Goal: Task Accomplishment & Management: Manage account settings

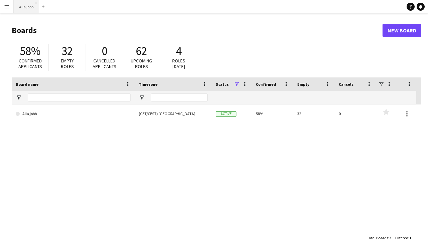
click at [31, 5] on button "Alla jobb Close" at bounding box center [26, 6] width 25 height 13
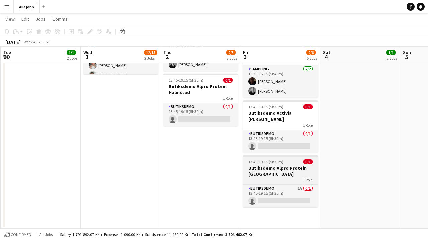
scroll to position [134, 0]
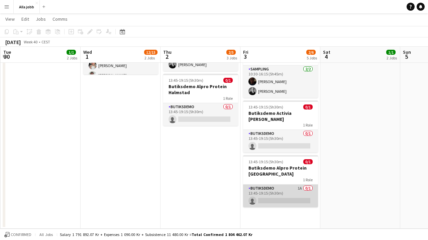
click at [277, 194] on app-card-role "Butiksdemo 1A 0/1 13:45-19:15 (5h30m) single-neutral-actions" at bounding box center [280, 196] width 75 height 23
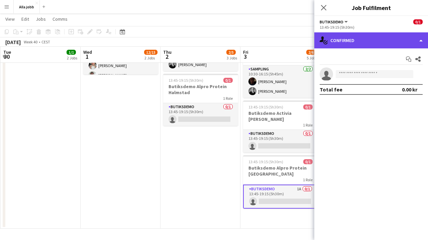
click at [351, 44] on div "single-neutral-actions-check-2 Confirmed" at bounding box center [371, 40] width 114 height 16
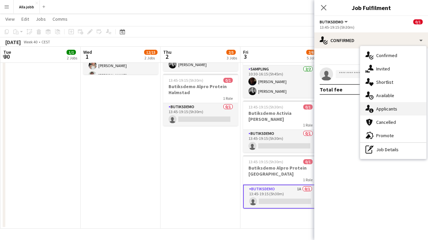
click at [382, 113] on div "single-neutral-actions-information Applicants" at bounding box center [393, 108] width 66 height 13
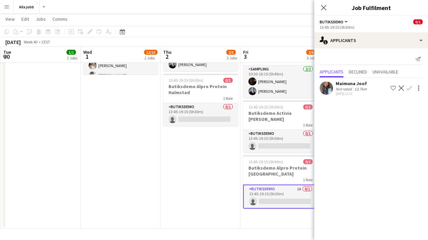
click at [410, 88] on app-icon "Confirm" at bounding box center [408, 88] width 5 height 5
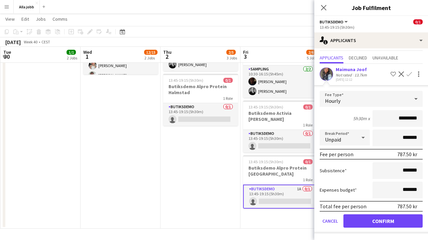
scroll to position [14, 0]
click at [373, 224] on button "Confirm" at bounding box center [382, 221] width 79 height 13
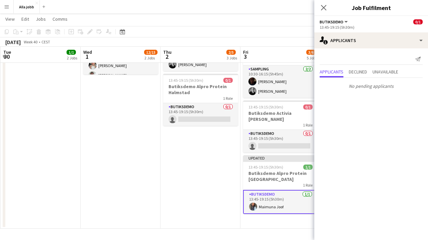
click at [218, 174] on app-date-cell "08:30-14:30 (6h) 0/2 Monkids sampling Sthlm 2 Roles Sampling 9A 0/1 08:30-14:30…" at bounding box center [200, 85] width 80 height 288
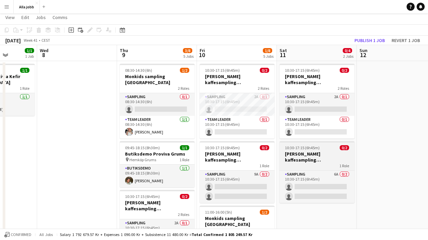
scroll to position [13, 0]
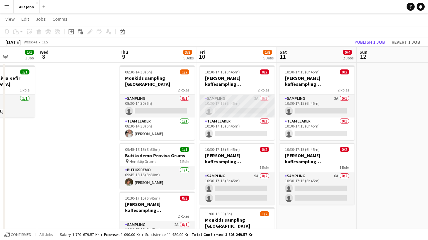
click at [259, 103] on app-card-role "Sampling 2A 0/1 10:30-17:15 (6h45m) single-neutral-actions" at bounding box center [237, 106] width 75 height 23
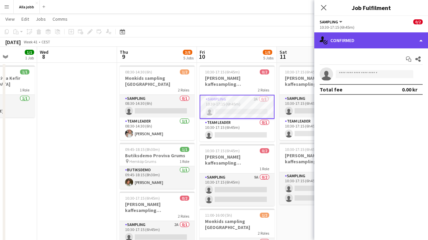
click at [386, 44] on div "single-neutral-actions-check-2 Confirmed" at bounding box center [371, 40] width 114 height 16
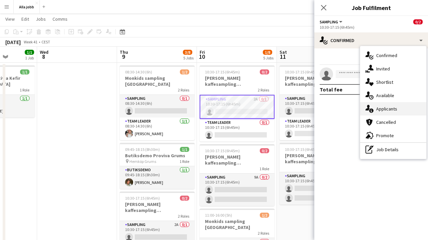
click at [387, 115] on div "single-neutral-actions-information Applicants" at bounding box center [393, 108] width 66 height 13
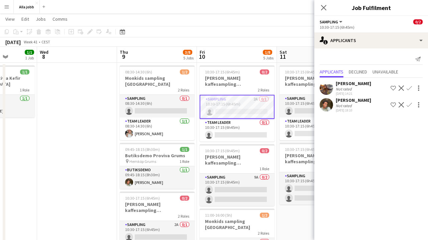
scroll to position [0, 203]
click at [116, 127] on app-date-cell at bounding box center [77, 235] width 80 height 345
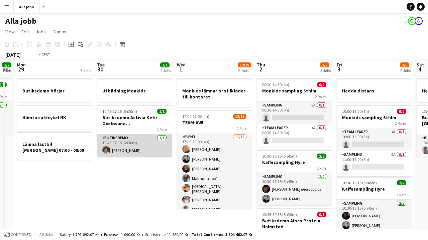
scroll to position [0, 256]
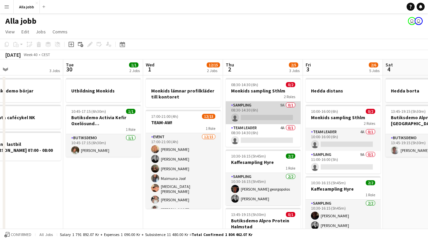
click at [289, 102] on app-card-role "Sampling 9A 0/1 08:30-14:30 (6h) single-neutral-actions" at bounding box center [263, 113] width 75 height 23
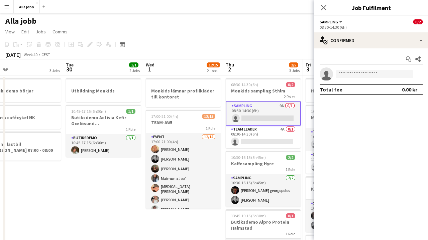
click at [288, 102] on app-card-role "Sampling 9A 0/1 08:30-14:30 (6h) single-neutral-actions" at bounding box center [263, 114] width 75 height 24
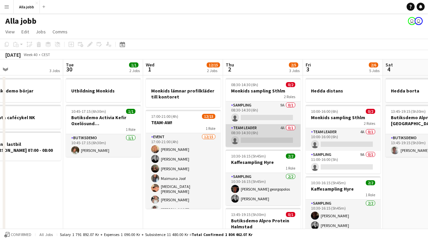
click at [257, 129] on app-card-role "Team Leader 4A 0/1 08:30-14:30 (6h) single-neutral-actions" at bounding box center [263, 135] width 75 height 23
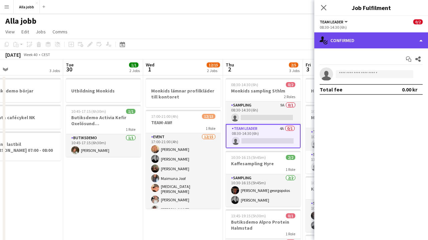
click at [365, 37] on div "single-neutral-actions-check-2 Confirmed" at bounding box center [371, 40] width 114 height 16
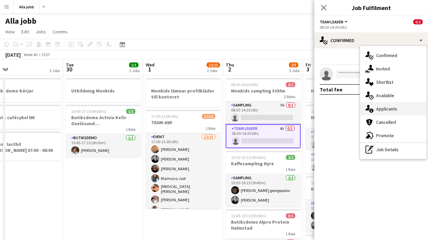
click at [369, 107] on icon at bounding box center [367, 108] width 4 height 6
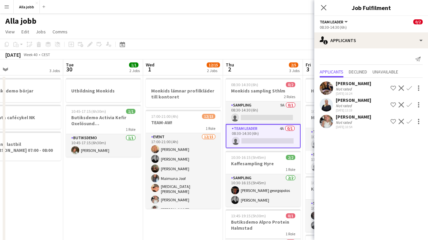
click at [409, 121] on app-icon "Confirm" at bounding box center [408, 121] width 5 height 5
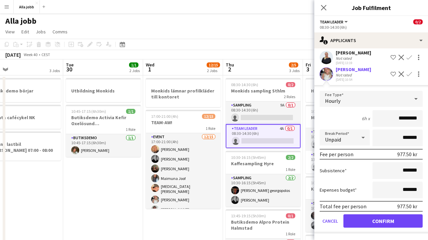
scroll to position [47, 0]
click at [362, 224] on button "Confirm" at bounding box center [382, 221] width 79 height 13
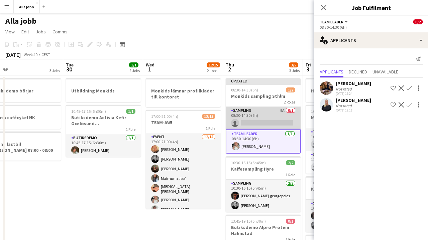
click at [264, 119] on app-card-role "Sampling 9A 0/1 08:30-14:30 (6h) single-neutral-actions" at bounding box center [263, 118] width 75 height 23
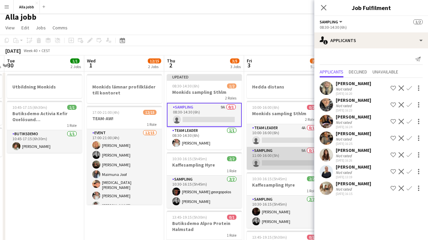
scroll to position [0, 246]
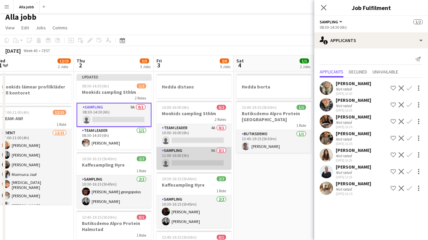
click at [209, 156] on app-card-role "Sampling 9A 0/1 11:00-16:00 (5h) single-neutral-actions" at bounding box center [193, 158] width 75 height 23
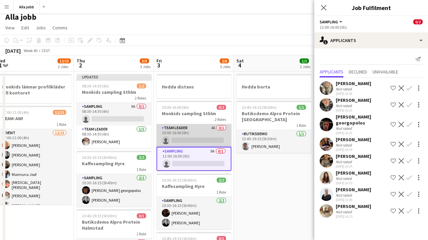
click at [209, 140] on app-card-role "Team Leader 4A 0/1 10:00-16:00 (6h) single-neutral-actions" at bounding box center [193, 135] width 75 height 23
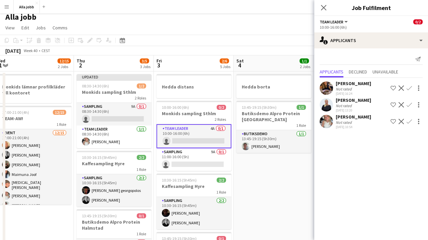
click at [408, 123] on app-icon "Confirm" at bounding box center [408, 121] width 5 height 5
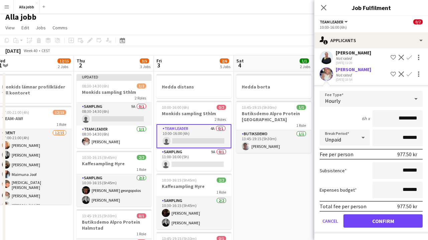
scroll to position [48, 0]
click at [381, 219] on button "Confirm" at bounding box center [382, 221] width 79 height 13
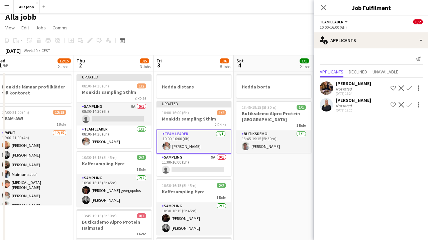
scroll to position [0, 0]
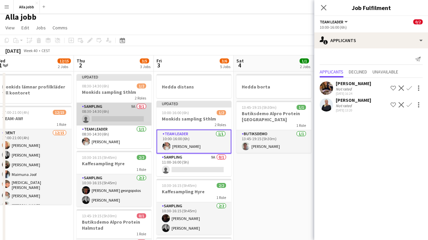
click at [130, 120] on app-card-role "Sampling 9A 0/1 08:30-14:30 (6h) single-neutral-actions" at bounding box center [114, 114] width 75 height 23
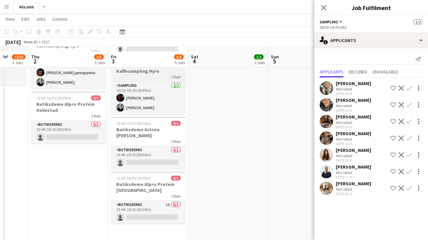
scroll to position [129, 0]
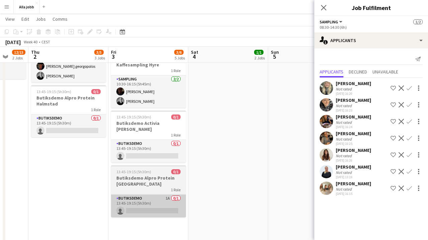
click at [151, 213] on app-card-role "Butiksdemo 1A 0/1 13:45-19:15 (5h30m) single-neutral-actions" at bounding box center [148, 206] width 75 height 23
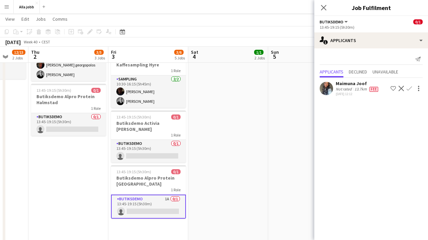
click at [410, 89] on app-icon "Confirm" at bounding box center [408, 88] width 5 height 5
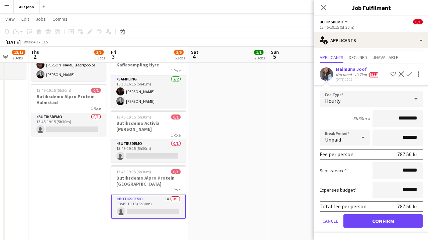
scroll to position [14, 0]
click at [374, 217] on button "Confirm" at bounding box center [382, 221] width 79 height 13
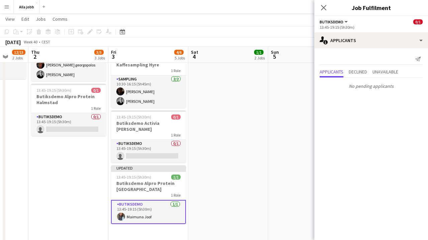
click at [272, 172] on app-date-cell "Hedda borta" at bounding box center [308, 118] width 80 height 345
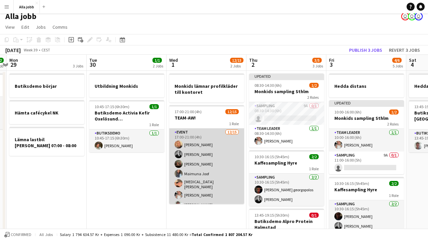
scroll to position [0, 237]
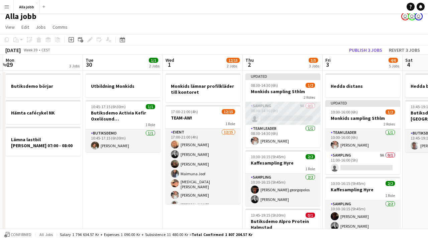
click at [293, 110] on app-card-role "Sampling 9A 0/1 08:30-14:30 (6h) single-neutral-actions" at bounding box center [282, 113] width 75 height 23
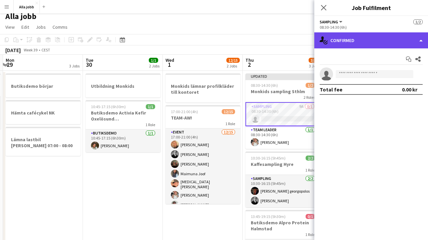
click at [390, 45] on div "single-neutral-actions-check-2 Confirmed" at bounding box center [371, 40] width 114 height 16
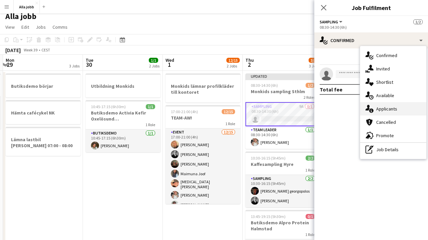
click at [388, 112] on span "Applicants" at bounding box center [386, 109] width 21 height 6
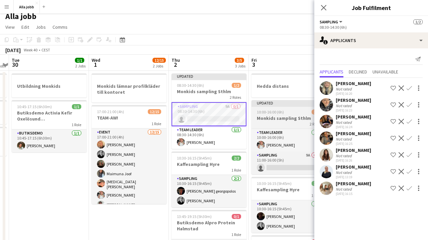
scroll to position [0, 165]
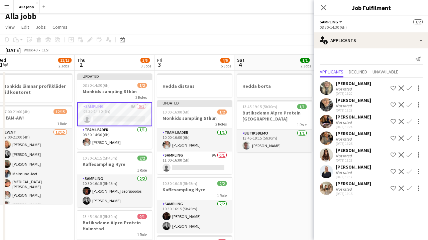
click at [327, 193] on app-user-avatar at bounding box center [325, 188] width 13 height 13
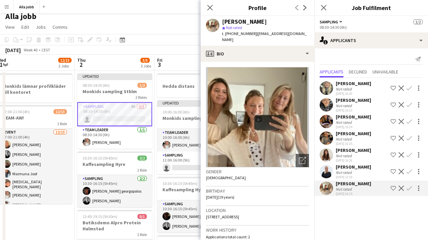
scroll to position [0, 0]
click at [212, 8] on icon "Close pop-in" at bounding box center [210, 7] width 6 height 6
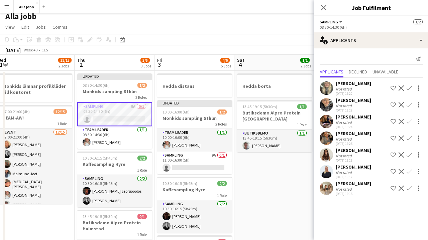
click at [325, 187] on app-user-avatar at bounding box center [325, 188] width 13 height 13
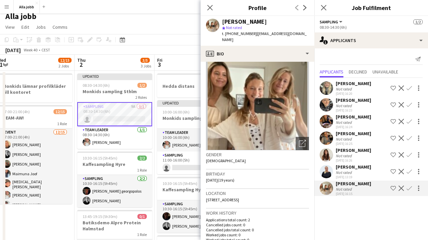
scroll to position [16, 0]
click at [212, 9] on icon "Close pop-in" at bounding box center [210, 7] width 6 height 6
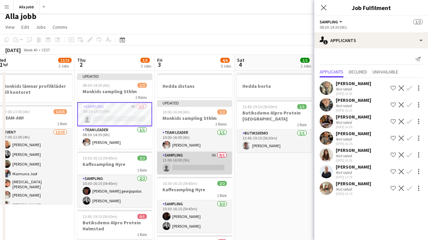
click at [207, 163] on app-card-role "Sampling 9A 0/1 11:00-16:00 (5h) single-neutral-actions" at bounding box center [194, 163] width 75 height 23
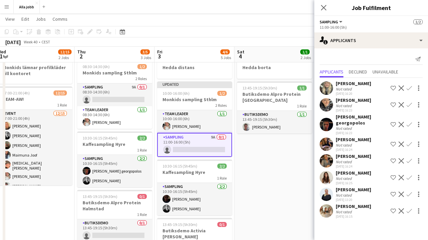
scroll to position [22, 0]
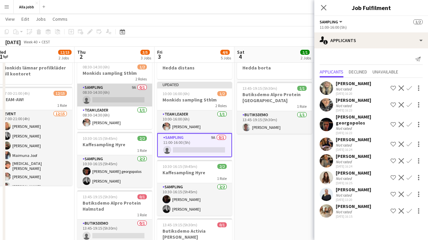
click at [135, 101] on app-card-role "Sampling 9A 0/1 08:30-14:30 (6h) single-neutral-actions" at bounding box center [114, 95] width 75 height 23
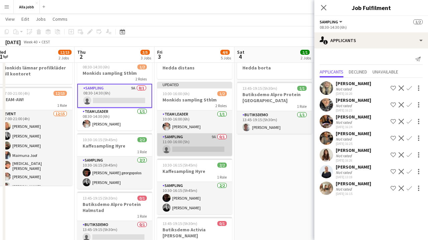
click at [203, 147] on app-card-role "Sampling 9A 0/1 11:00-16:00 (5h) single-neutral-actions" at bounding box center [194, 144] width 75 height 23
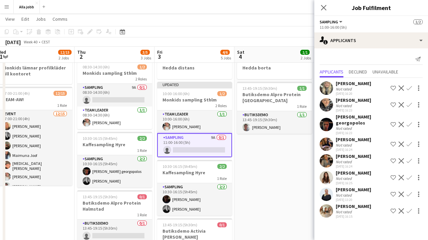
click at [409, 124] on app-icon "Confirm" at bounding box center [408, 124] width 5 height 5
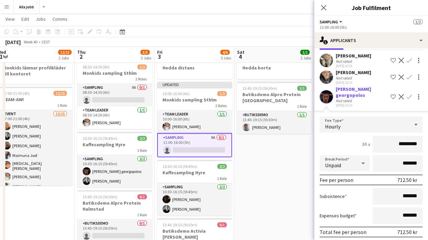
scroll to position [41, 0]
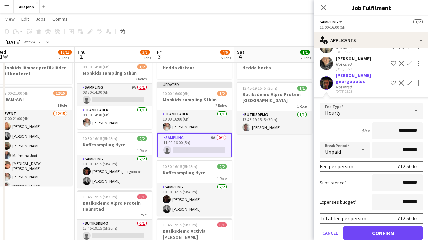
click at [371, 234] on button "Confirm" at bounding box center [382, 233] width 79 height 13
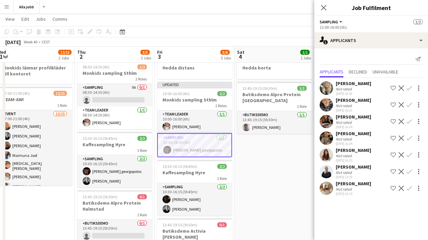
scroll to position [0, 0]
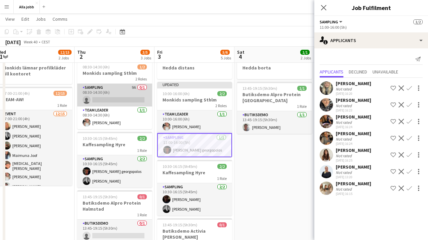
click at [135, 100] on app-card-role "Sampling 9A 0/1 08:30-14:30 (6h) single-neutral-actions" at bounding box center [114, 95] width 75 height 23
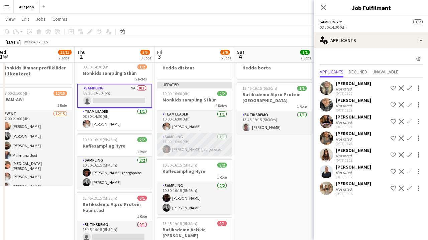
click at [212, 145] on app-card-role "Sampling [DATE] 11:00-16:00 (5h) [PERSON_NAME] georgopolos" at bounding box center [194, 144] width 75 height 23
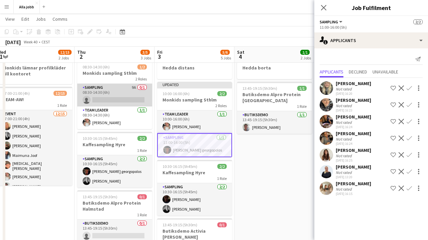
click at [130, 96] on app-card-role "Sampling 9A 0/1 08:30-14:30 (6h) single-neutral-actions" at bounding box center [114, 95] width 75 height 23
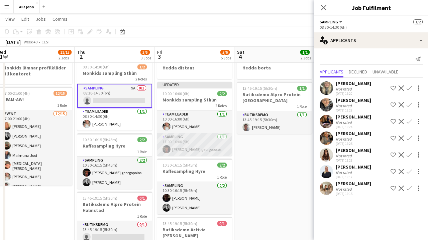
click at [197, 148] on app-card-role "Sampling [DATE] 11:00-16:00 (5h) [PERSON_NAME] georgopolos" at bounding box center [194, 144] width 75 height 23
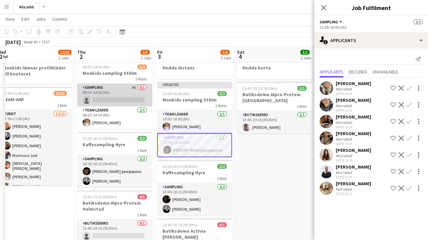
click at [123, 91] on app-card-role "Sampling 9A 0/1 08:30-14:30 (6h) single-neutral-actions" at bounding box center [114, 95] width 75 height 23
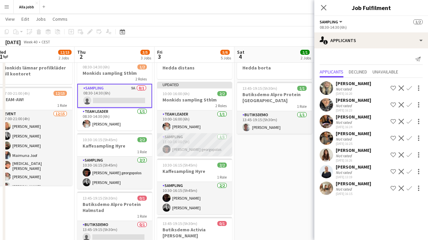
click at [192, 145] on app-card-role "Sampling [DATE] 11:00-16:00 (5h) [PERSON_NAME] georgopolos" at bounding box center [194, 144] width 75 height 23
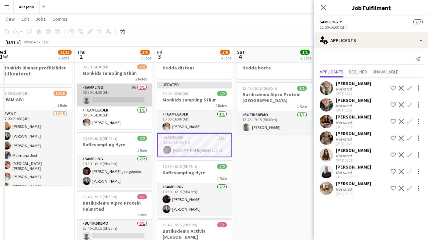
click at [128, 95] on app-card-role "Sampling 9A 0/1 08:30-14:30 (6h) single-neutral-actions" at bounding box center [114, 95] width 75 height 23
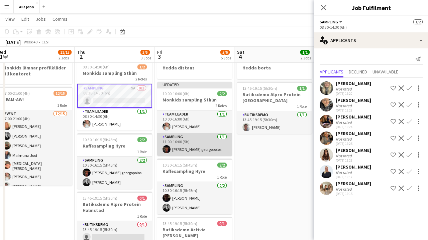
click at [198, 142] on app-card-role "Sampling [DATE] 11:00-16:00 (5h) [PERSON_NAME] georgopolos" at bounding box center [194, 144] width 75 height 23
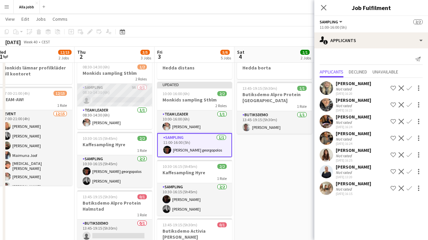
click at [136, 99] on app-card-role "Sampling 9A 0/1 08:30-14:30 (6h) single-neutral-actions" at bounding box center [114, 95] width 75 height 23
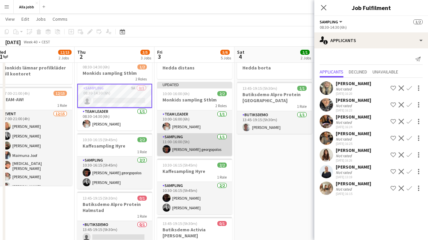
click at [199, 143] on app-card-role "Sampling [DATE] 11:00-16:00 (5h) [PERSON_NAME] georgopolos" at bounding box center [194, 144] width 75 height 23
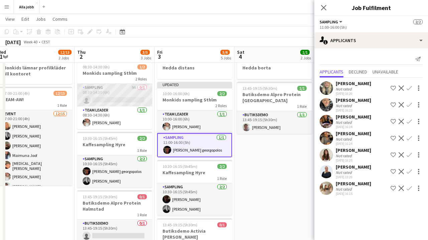
click at [126, 88] on app-card-role "Sampling 9A 0/1 08:30-14:30 (6h) single-neutral-actions" at bounding box center [114, 95] width 75 height 23
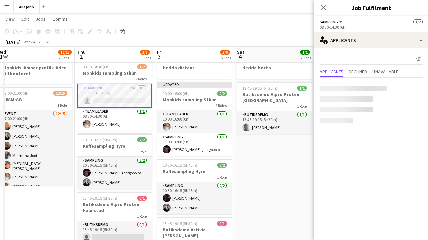
scroll to position [0, 165]
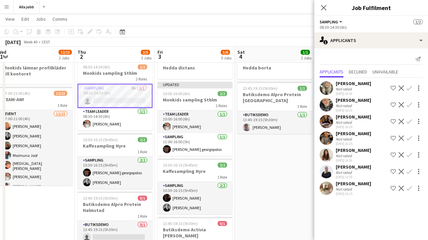
click at [332, 175] on app-user-avatar at bounding box center [325, 171] width 13 height 13
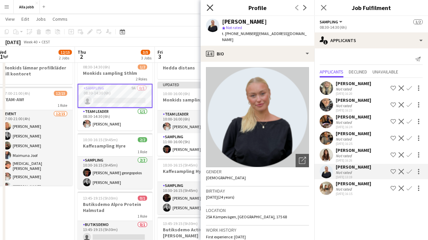
click at [212, 8] on icon "Close pop-in" at bounding box center [210, 7] width 6 height 6
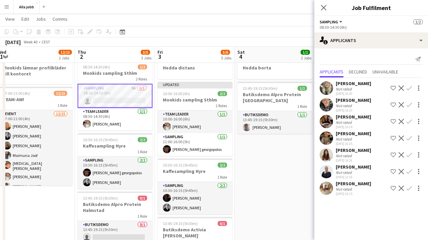
click at [328, 192] on app-user-avatar at bounding box center [325, 188] width 13 height 13
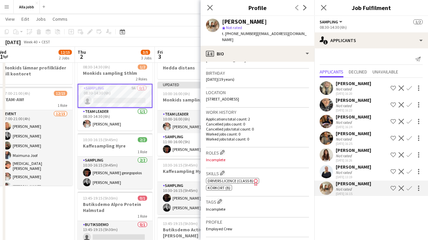
scroll to position [127, 0]
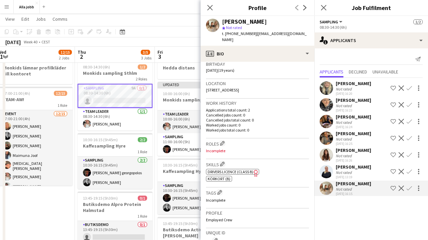
click at [328, 154] on app-user-avatar at bounding box center [325, 154] width 13 height 13
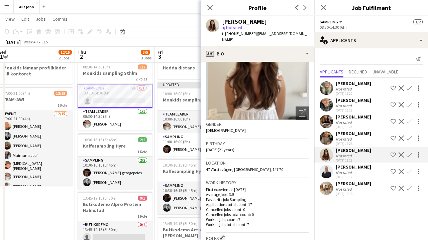
scroll to position [51, 0]
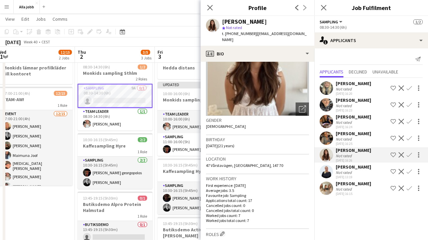
click at [331, 135] on app-user-avatar at bounding box center [325, 138] width 13 height 13
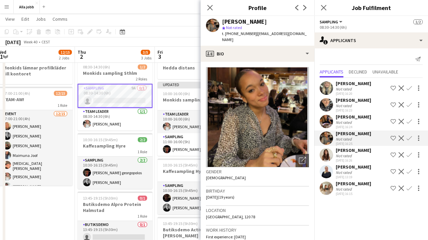
click at [325, 126] on app-user-avatar at bounding box center [325, 121] width 13 height 13
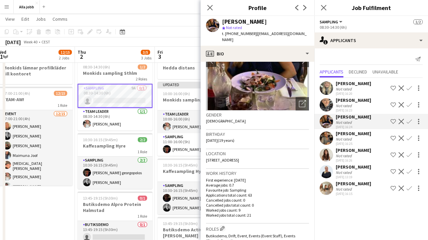
scroll to position [44, 0]
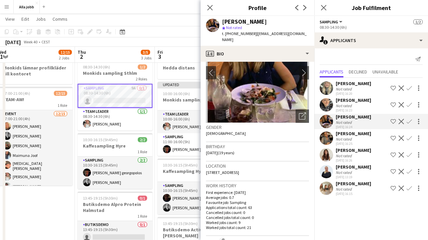
click at [329, 174] on app-user-avatar at bounding box center [325, 171] width 13 height 13
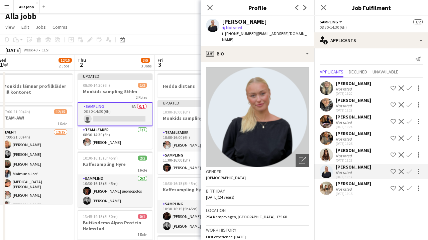
scroll to position [0, 0]
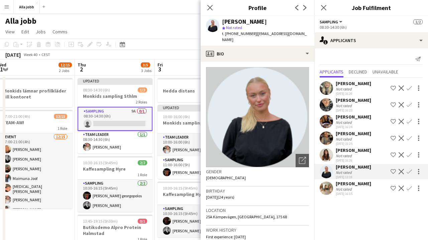
click at [152, 39] on app-toolbar "Copy Paste Paste Command V Paste with crew Command Shift V Paste linked Job [GE…" at bounding box center [214, 44] width 428 height 11
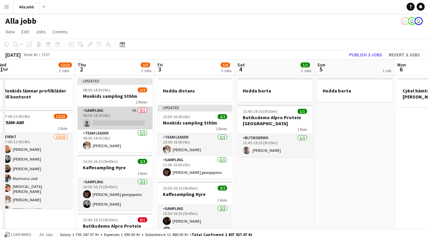
click at [112, 117] on app-card-role "Sampling 9A 0/1 08:30-14:30 (6h) single-neutral-actions" at bounding box center [115, 118] width 75 height 23
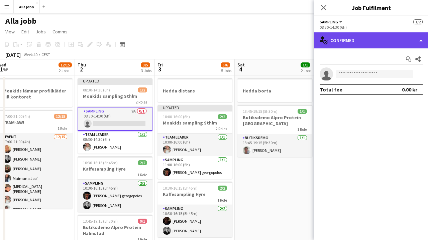
click at [407, 37] on div "single-neutral-actions-check-2 Confirmed" at bounding box center [371, 40] width 114 height 16
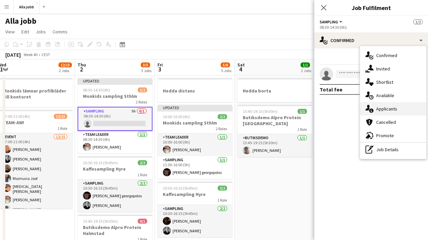
click at [392, 104] on div "single-neutral-actions-information Applicants" at bounding box center [393, 108] width 66 height 13
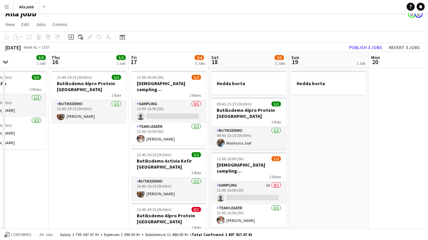
scroll to position [0, 189]
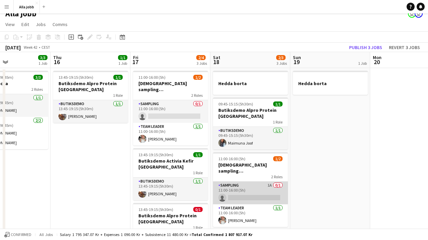
click at [261, 190] on app-card-role "Sampling 1A 0/1 11:00-16:00 (5h) single-neutral-actions" at bounding box center [250, 193] width 75 height 23
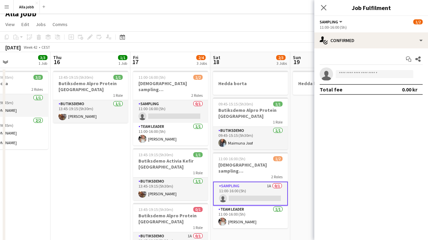
click at [308, 124] on app-date-cell "Hedda borta" at bounding box center [330, 240] width 80 height 345
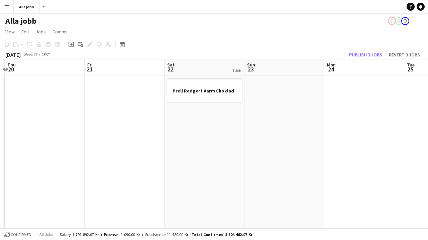
scroll to position [0, 0]
click at [30, 5] on button "Alla jobb Close" at bounding box center [27, 6] width 26 height 13
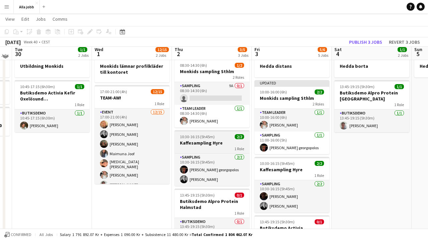
scroll to position [30, 0]
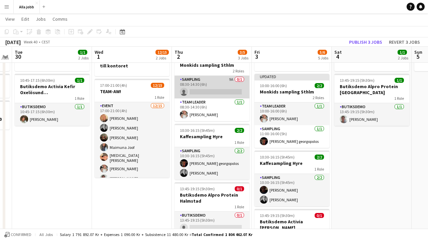
click at [216, 89] on app-card-role "Sampling 9A 0/1 08:30-14:30 (6h) single-neutral-actions" at bounding box center [211, 87] width 75 height 23
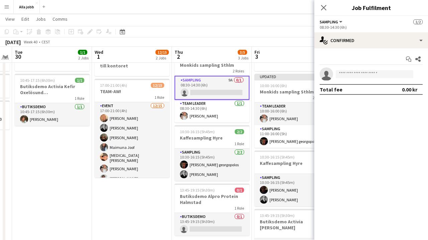
click at [378, 31] on app-options-switcher "Sampling All roles Sampling [DATE] 08:30-14:30 (6h)" at bounding box center [371, 24] width 114 height 16
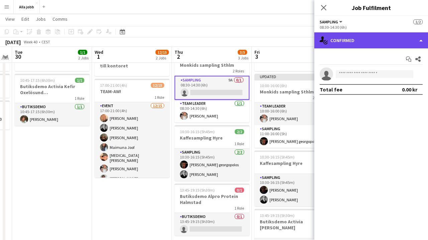
click at [375, 45] on div "single-neutral-actions-check-2 Confirmed" at bounding box center [371, 40] width 114 height 16
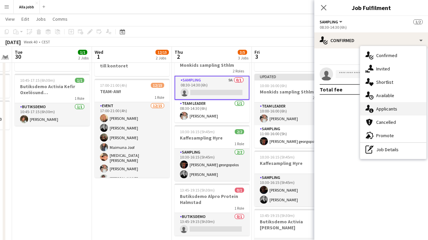
click at [388, 109] on span "Applicants" at bounding box center [386, 109] width 21 height 6
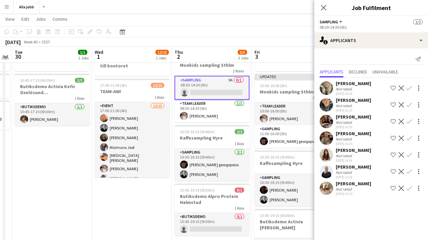
click at [410, 172] on app-icon "Confirm" at bounding box center [408, 171] width 5 height 5
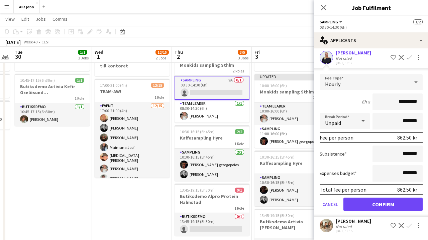
scroll to position [0, 0]
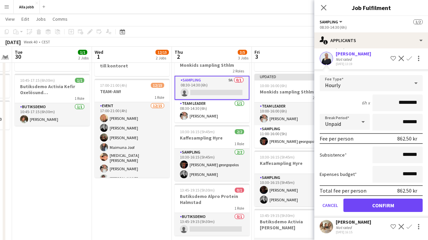
click at [383, 203] on button "Confirm" at bounding box center [382, 205] width 79 height 13
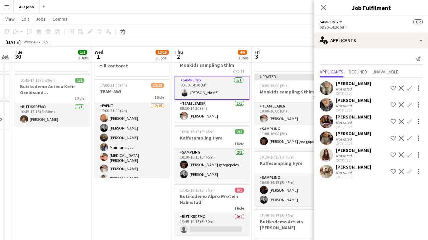
click at [164, 200] on app-date-cell "Monkids lämnar profilkläder till kontoret 17:00-21:00 (4h) 12/15 TEAM-AW! 1 Rol…" at bounding box center [132, 193] width 80 height 298
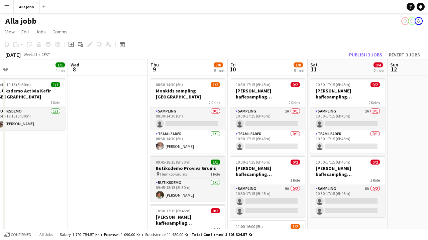
scroll to position [0, 263]
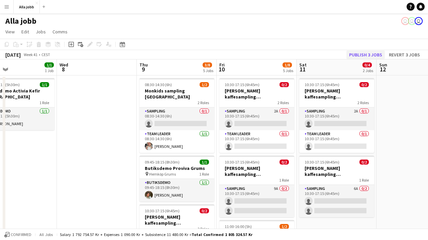
click at [374, 56] on button "Publish 3 jobs" at bounding box center [365, 54] width 38 height 9
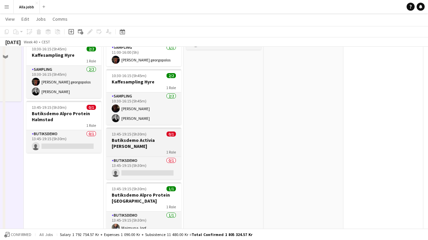
scroll to position [112, 0]
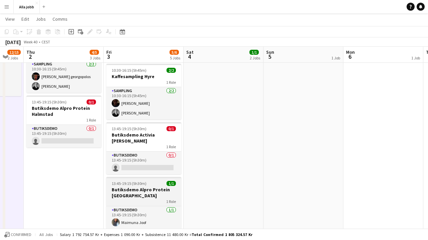
click at [145, 185] on div "13:45-19:15 (5h30m) 1/1" at bounding box center [143, 183] width 75 height 5
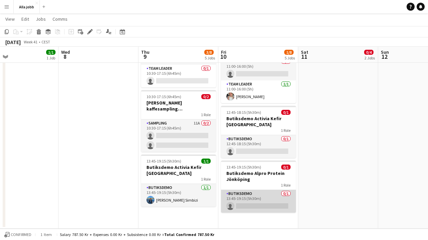
scroll to position [191, 0]
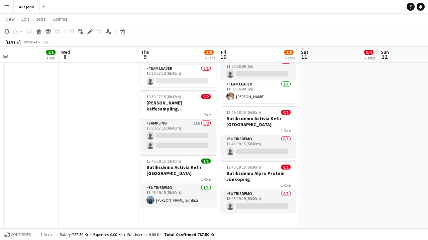
click at [242, 215] on app-date-cell "10:30-17:15 (6h45m) 0/2 [PERSON_NAME] kaffesampling Köpenhamn 2 Roles Sampling …" at bounding box center [258, 56] width 80 height 345
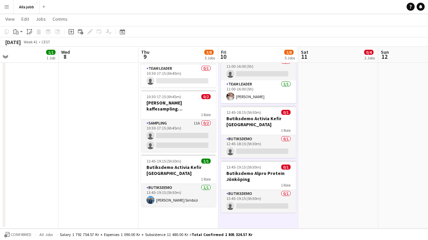
click at [157, 227] on app-date-cell "08:30-14:30 (6h) 1/2 Monkids sampling [GEOGRAPHIC_DATA] 2 Roles Sampling 0/1 08…" at bounding box center [178, 56] width 80 height 345
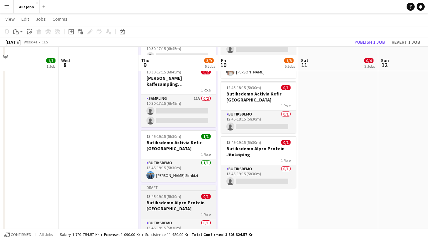
scroll to position [227, 0]
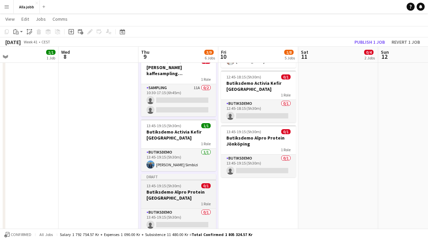
click at [173, 189] on h3 "Butiksdemo Alpro Protein [GEOGRAPHIC_DATA]" at bounding box center [178, 195] width 75 height 12
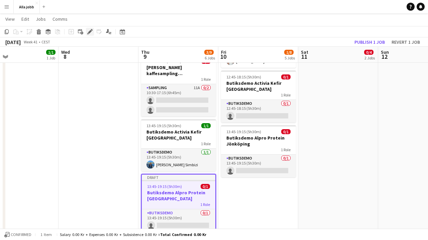
click at [93, 30] on div "Edit" at bounding box center [90, 32] width 8 height 8
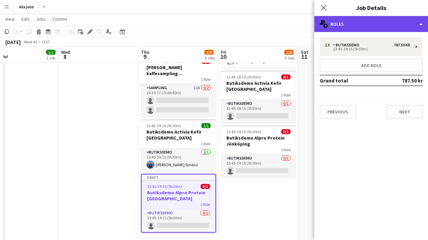
click at [361, 30] on div "multiple-users-add Roles" at bounding box center [371, 24] width 114 height 16
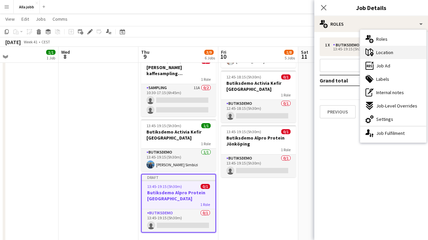
click at [388, 49] on span "Location" at bounding box center [384, 52] width 17 height 6
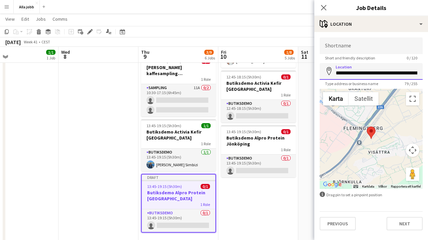
click at [366, 78] on input "**********" at bounding box center [370, 71] width 103 height 17
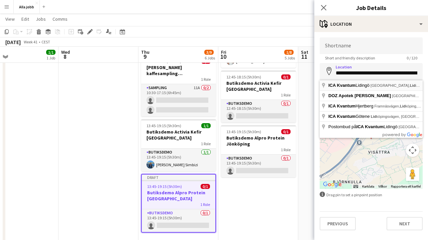
type input "**********"
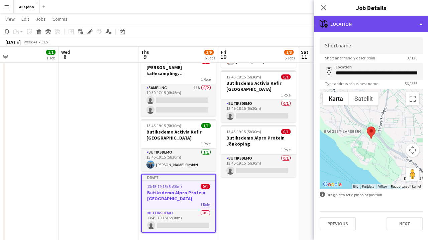
click at [366, 25] on div "maps-pin-1 Location" at bounding box center [371, 24] width 114 height 16
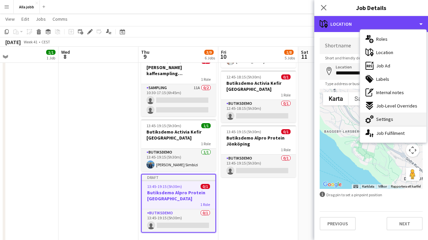
scroll to position [191, 0]
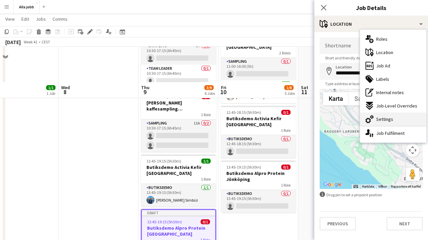
click at [383, 118] on span "Settings" at bounding box center [384, 119] width 17 height 6
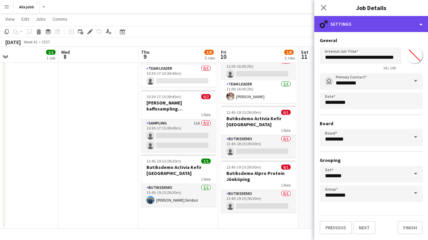
click at [369, 27] on div "cog-double-3 Settings" at bounding box center [371, 24] width 114 height 16
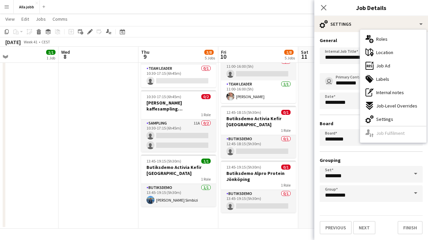
click at [383, 134] on div "multiple-users-add Roles maps-pin-1 Location ads-window Job Ad tags-double Labe…" at bounding box center [393, 86] width 66 height 113
click at [314, 49] on form "**********" at bounding box center [371, 135] width 114 height 197
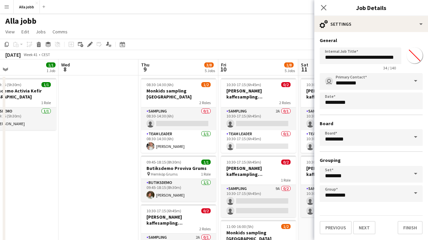
scroll to position [0, 0]
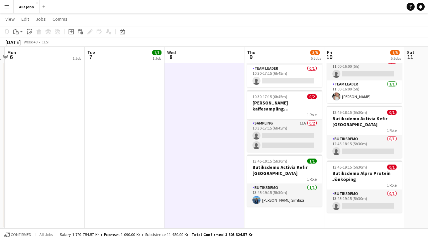
scroll to position [191, 0]
click at [259, 215] on app-date-cell "08:30-14:30 (6h) 1/2 Monkids sampling [GEOGRAPHIC_DATA] 2 Roles Sampling 0/1 08…" at bounding box center [284, 56] width 80 height 345
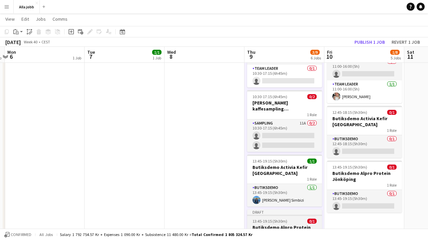
click at [276, 225] on h3 "Butiksdemo Alpro Protein [GEOGRAPHIC_DATA]" at bounding box center [284, 231] width 75 height 12
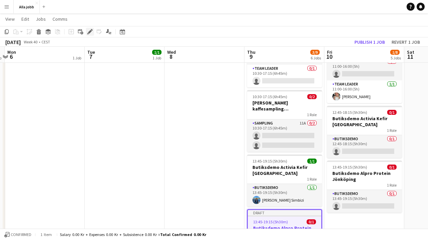
click at [91, 35] on div "Edit" at bounding box center [90, 32] width 8 height 8
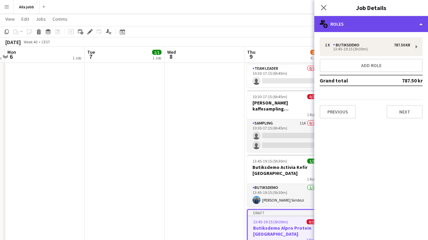
click at [332, 26] on div "multiple-users-add Roles" at bounding box center [371, 24] width 114 height 16
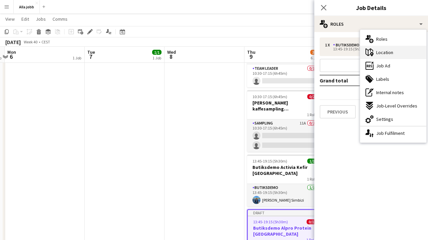
click at [395, 52] on div "maps-pin-1 Location" at bounding box center [393, 52] width 66 height 13
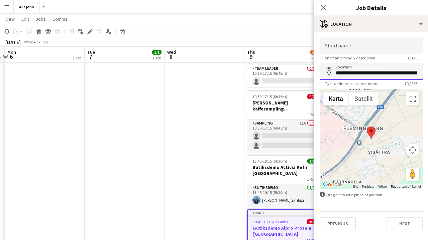
click at [361, 72] on input "**********" at bounding box center [370, 71] width 103 height 17
type input "**********"
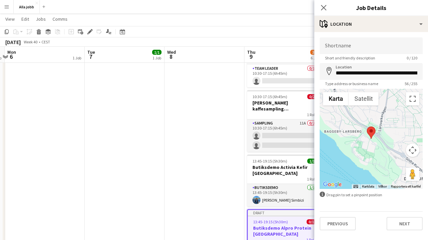
click at [406, 215] on div "Previous Next" at bounding box center [370, 221] width 103 height 19
click at [406, 219] on button "Next" at bounding box center [404, 223] width 36 height 13
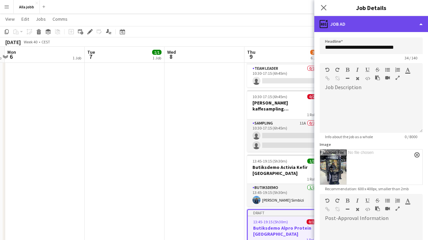
click at [362, 28] on div "ads-window Job Ad" at bounding box center [371, 24] width 114 height 16
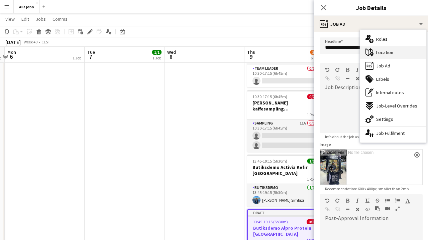
click at [386, 50] on span "Location" at bounding box center [384, 52] width 17 height 6
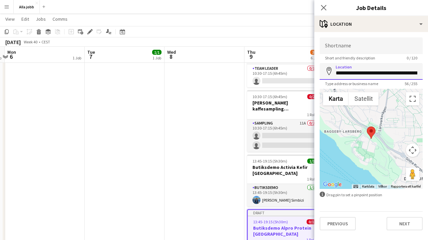
click at [360, 75] on input "**********" at bounding box center [370, 71] width 103 height 17
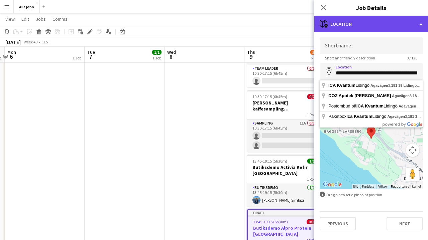
click at [364, 23] on div "maps-pin-1 Location" at bounding box center [371, 24] width 114 height 16
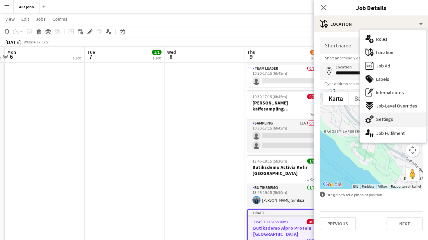
click at [381, 121] on span "Settings" at bounding box center [384, 119] width 17 height 6
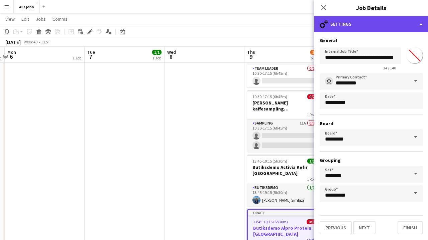
click at [377, 27] on div "cog-double-3 Settings" at bounding box center [371, 24] width 114 height 16
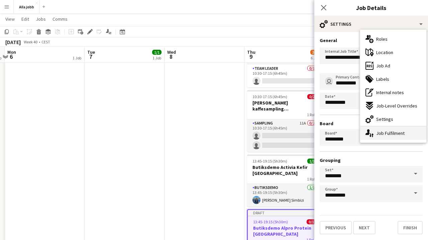
click at [387, 136] on div "single-neutral-actions-up-down Job Fulfilment" at bounding box center [393, 133] width 66 height 13
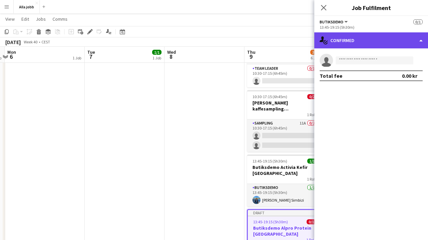
click at [377, 37] on div "single-neutral-actions-check-2 Confirmed" at bounding box center [371, 40] width 114 height 16
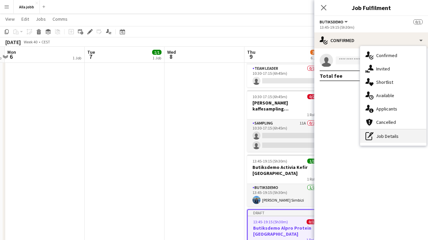
click at [381, 136] on div "pen-write Job Details" at bounding box center [393, 136] width 66 height 13
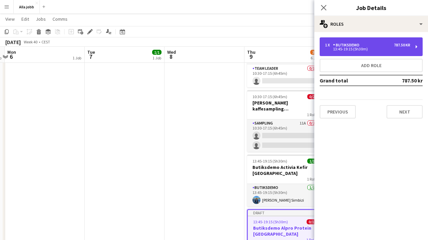
click at [373, 49] on div "13:45-19:15 (5h30m)" at bounding box center [367, 48] width 85 height 3
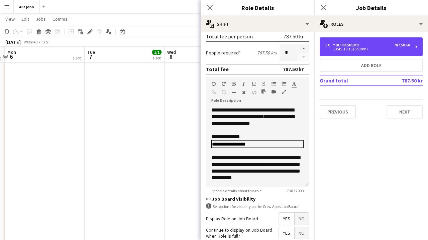
scroll to position [0, 0]
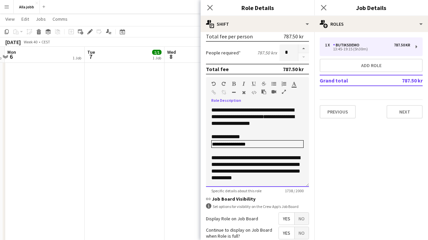
click at [287, 117] on span "**********" at bounding box center [252, 120] width 83 height 12
click at [251, 129] on div at bounding box center [257, 130] width 92 height 7
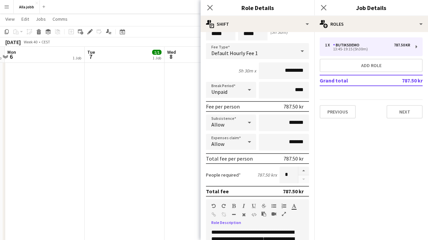
scroll to position [8, 0]
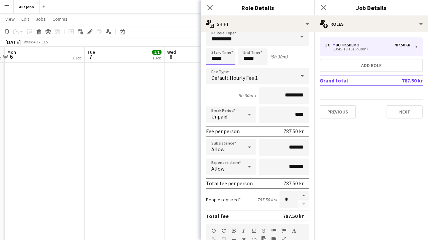
click at [228, 60] on input "*****" at bounding box center [220, 56] width 29 height 17
type input "*****"
click at [262, 60] on input "*****" at bounding box center [252, 56] width 29 height 17
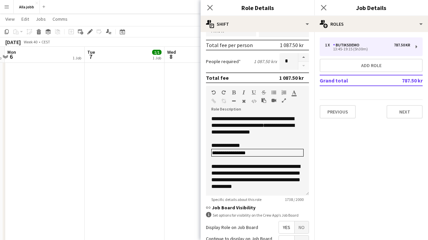
scroll to position [148, 0]
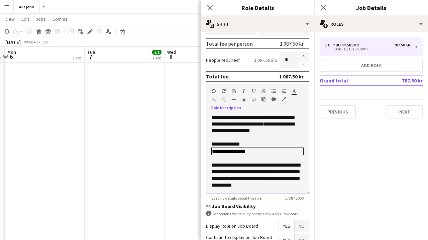
click at [248, 151] on td "**********" at bounding box center [237, 151] width 50 height 7
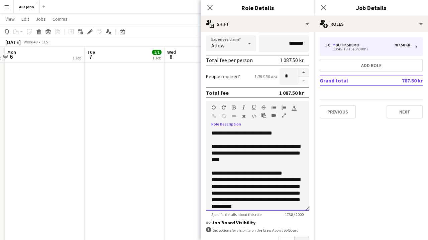
scroll to position [126, 0]
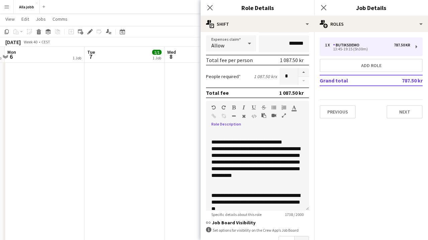
click at [163, 159] on app-date-cell "13:45-19:15 (5h30m) 1/1 Butiksdemo Activia Kefir Stockholm 1 Role Butiksdemo [D…" at bounding box center [125, 87] width 80 height 406
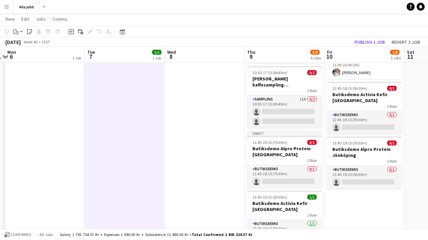
scroll to position [216, 0]
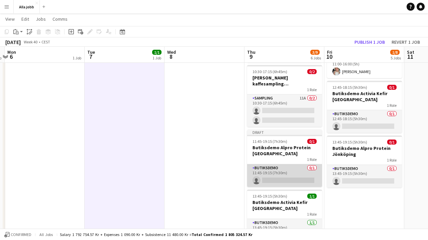
click at [279, 167] on app-card-role "Butiksdemo 0/1 11:45-19:15 (7h30m) single-neutral-actions" at bounding box center [284, 175] width 75 height 23
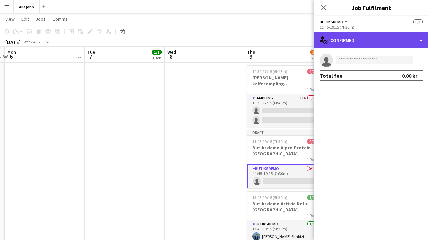
click at [381, 46] on div "single-neutral-actions-check-2 Confirmed" at bounding box center [371, 40] width 114 height 16
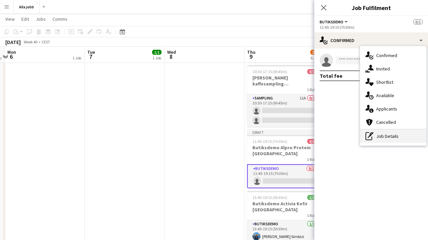
click at [391, 130] on div "pen-write Job Details" at bounding box center [393, 136] width 66 height 13
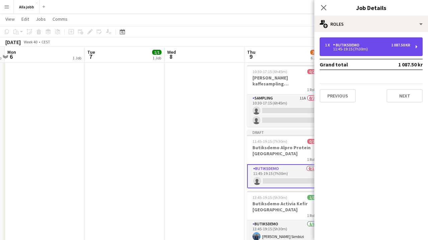
click at [360, 38] on div "1 x Butiksdemo 1 087.50 kr 11:45-19:15 (7h30m)" at bounding box center [370, 46] width 103 height 19
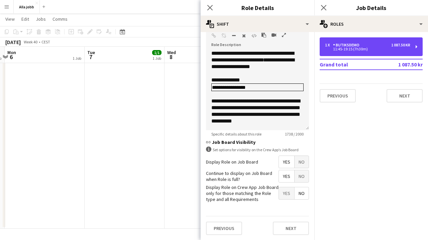
scroll to position [252, 0]
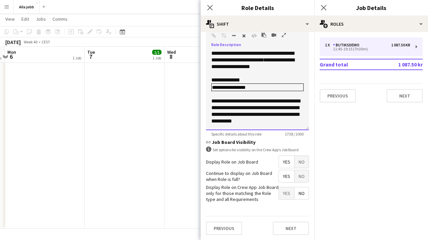
click at [241, 60] on span "**********" at bounding box center [252, 57] width 83 height 12
click at [184, 115] on app-date-cell at bounding box center [204, 26] width 80 height 406
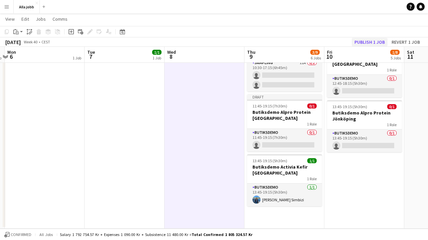
click at [380, 40] on button "Publish 1 job" at bounding box center [370, 42] width 36 height 9
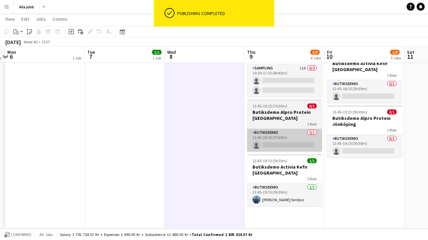
scroll to position [246, 0]
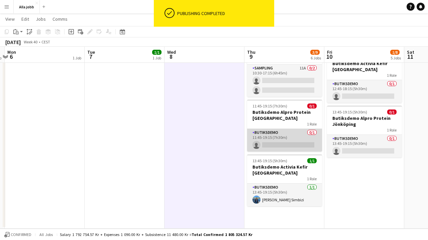
click at [298, 137] on app-card-role "Butiksdemo 0/1 11:45-19:15 (7h30m) single-neutral-actions" at bounding box center [284, 140] width 75 height 23
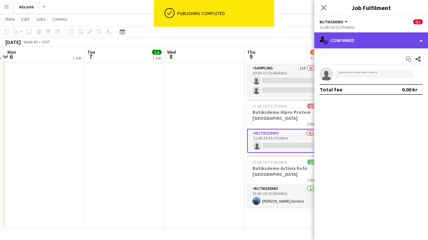
click at [386, 41] on div "single-neutral-actions-check-2 Confirmed" at bounding box center [371, 40] width 114 height 16
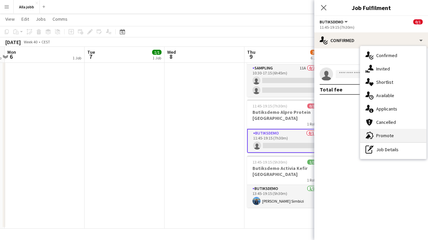
click at [389, 135] on span "Promote" at bounding box center [385, 136] width 18 height 6
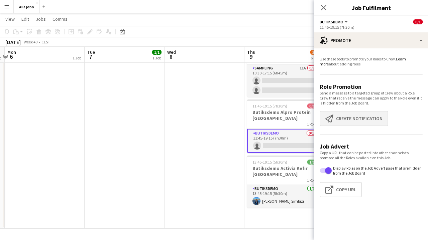
click at [366, 119] on button "Create notification Create notification" at bounding box center [353, 118] width 69 height 15
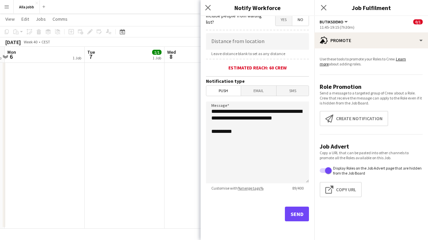
scroll to position [128, 0]
click at [291, 216] on button "Send" at bounding box center [297, 214] width 24 height 15
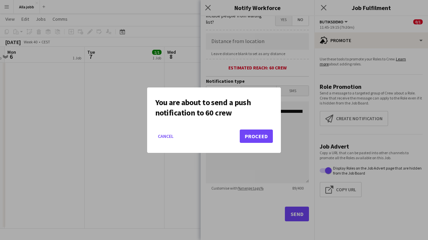
click at [269, 140] on button "Proceed" at bounding box center [256, 136] width 33 height 13
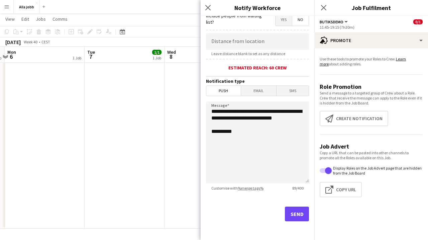
scroll to position [246, 0]
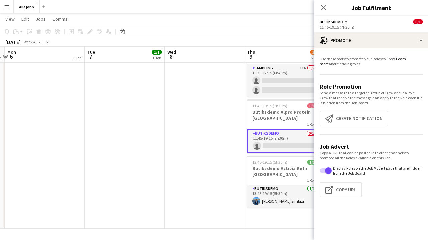
click at [177, 190] on app-date-cell at bounding box center [204, 29] width 80 height 400
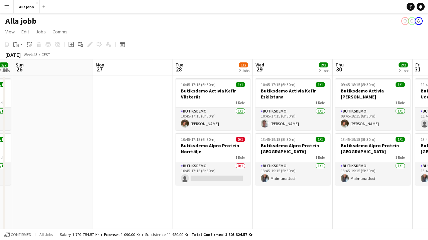
scroll to position [0, 238]
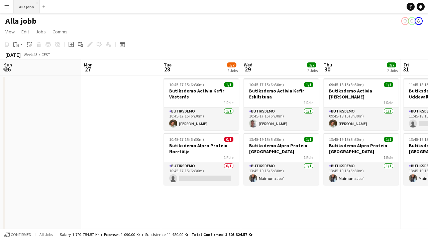
click at [31, 9] on button "Alla jobb Close" at bounding box center [27, 6] width 26 height 13
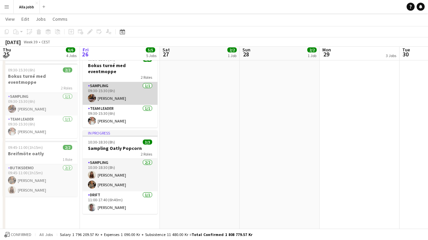
scroll to position [99, 0]
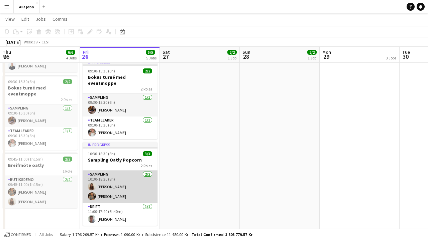
click at [109, 186] on app-card-role "Sampling [DATE] 10:30-18:30 (8h) [PERSON_NAME] Nwaugo" at bounding box center [120, 187] width 75 height 32
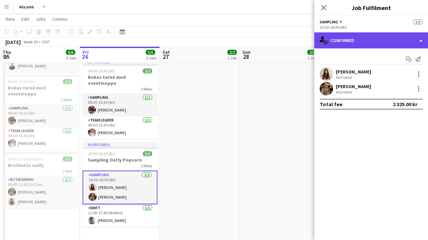
click at [376, 37] on div "single-neutral-actions-check-2 Confirmed" at bounding box center [371, 40] width 114 height 16
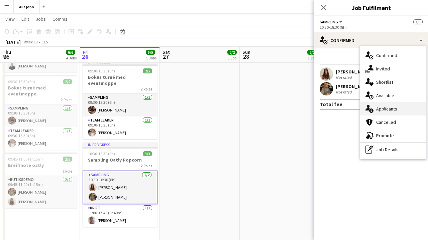
click at [378, 105] on div "single-neutral-actions-information Applicants" at bounding box center [393, 108] width 66 height 13
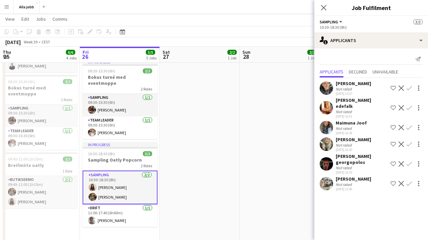
click at [242, 92] on app-date-cell "09:00-16:30 (7h30m) 2/2 GLOWiD event-turnée Olso 1 Role Event [DATE] 09:00-16:3…" at bounding box center [280, 120] width 80 height 288
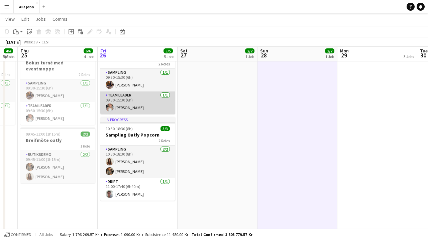
scroll to position [129, 0]
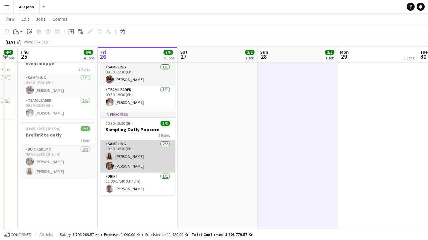
click at [138, 148] on app-card-role "Sampling [DATE] 10:30-18:30 (8h) [PERSON_NAME] Nwaugo" at bounding box center [137, 156] width 75 height 32
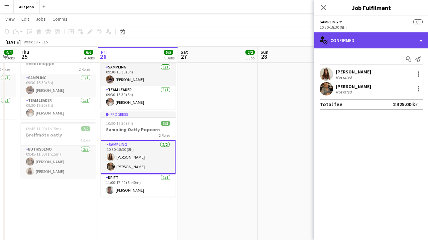
click at [370, 37] on div "single-neutral-actions-check-2 Confirmed" at bounding box center [371, 40] width 114 height 16
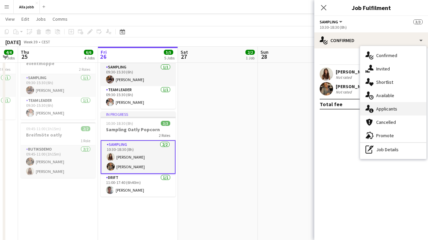
click at [388, 109] on span "Applicants" at bounding box center [386, 109] width 21 height 6
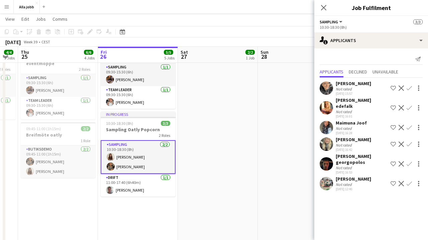
click at [248, 110] on app-date-cell "09:00-16:30 (7h30m) 2/2 GLOWiD event-turnée [GEOGRAPHIC_DATA] 1 Role Event [DAT…" at bounding box center [218, 146] width 80 height 400
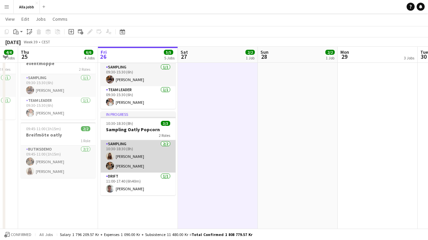
click at [140, 149] on app-card-role "Sampling [DATE] 10:30-18:30 (8h) [PERSON_NAME] Nwaugo" at bounding box center [138, 156] width 75 height 32
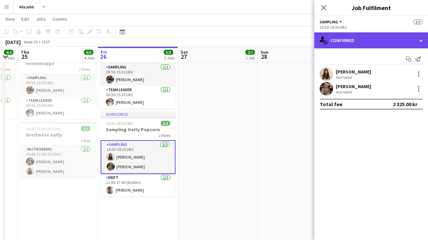
click at [382, 38] on div "single-neutral-actions-check-2 Confirmed" at bounding box center [371, 40] width 114 height 16
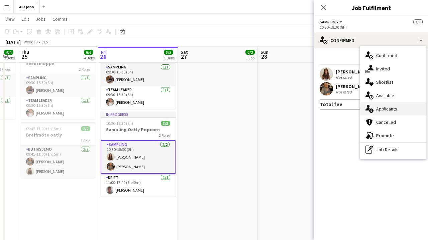
click at [386, 108] on span "Applicants" at bounding box center [386, 109] width 21 height 6
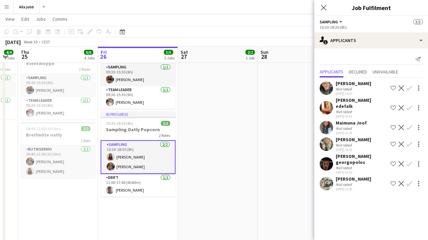
click at [240, 133] on app-date-cell "09:00-16:30 (7h30m) 2/2 GLOWiD event-turnée [GEOGRAPHIC_DATA] 1 Role Event [DAT…" at bounding box center [218, 146] width 80 height 400
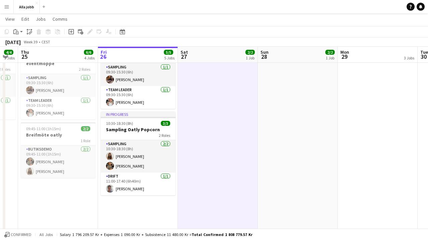
click at [206, 121] on app-date-cell "09:00-16:30 (7h30m) 2/2 GLOWiD event-turnée [GEOGRAPHIC_DATA] 1 Role Event [DAT…" at bounding box center [218, 146] width 80 height 400
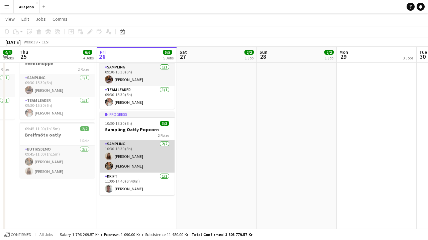
click at [134, 141] on app-card-role "Sampling [DATE] 10:30-18:30 (8h) [PERSON_NAME] Nwaugo" at bounding box center [137, 156] width 75 height 32
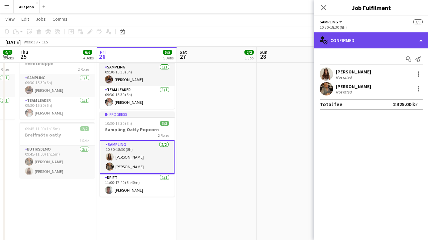
click at [389, 39] on div "single-neutral-actions-check-2 Confirmed" at bounding box center [371, 40] width 114 height 16
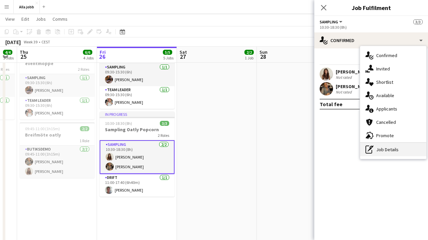
click at [378, 155] on div "pen-write Job Details" at bounding box center [393, 149] width 66 height 13
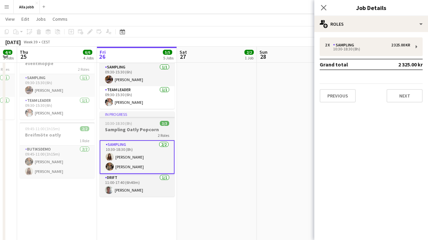
click at [156, 127] on h3 "Sampling Oatly Popcorn" at bounding box center [137, 130] width 75 height 6
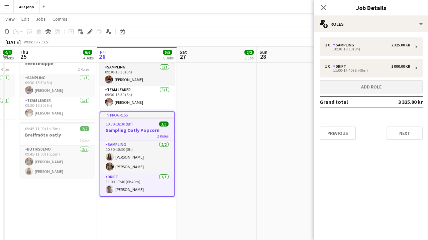
click at [360, 87] on button "Add role" at bounding box center [370, 86] width 103 height 13
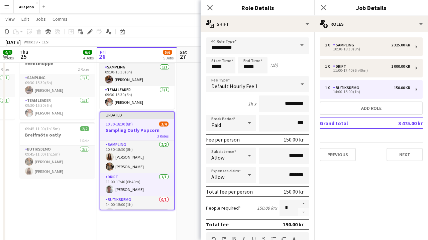
click at [240, 47] on input "**********" at bounding box center [257, 45] width 103 height 17
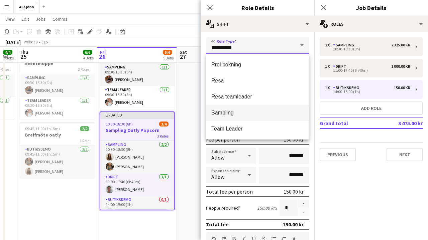
scroll to position [128, 0]
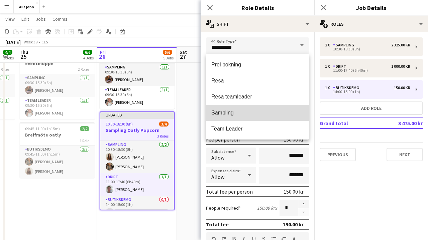
click at [238, 112] on span "Sampling" at bounding box center [257, 113] width 92 height 6
type input "********"
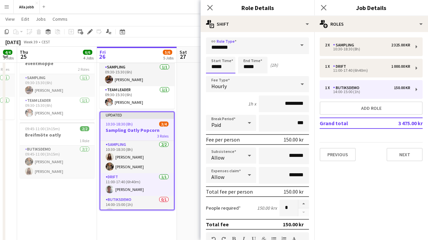
click at [222, 69] on input "*****" at bounding box center [220, 65] width 29 height 17
click at [253, 69] on input "*****" at bounding box center [252, 65] width 29 height 17
click at [248, 52] on div at bounding box center [245, 53] width 13 height 7
type input "*****"
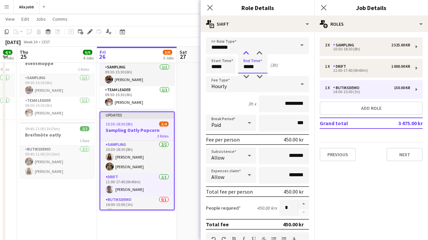
click at [248, 52] on div at bounding box center [245, 53] width 13 height 7
click at [240, 103] on div "4h x *********" at bounding box center [257, 104] width 103 height 17
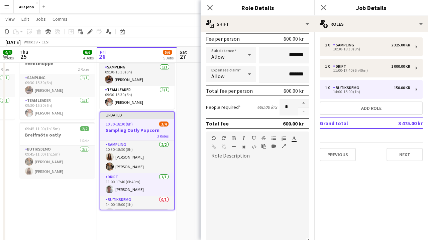
scroll to position [114, 0]
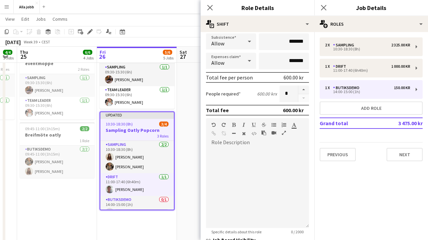
click at [139, 238] on app-date-cell "Hyra lastbil 08 - 21? Lämna cafécykel till NK 10:00 [PERSON_NAME] filma Oatly I…" at bounding box center [137, 146] width 80 height 400
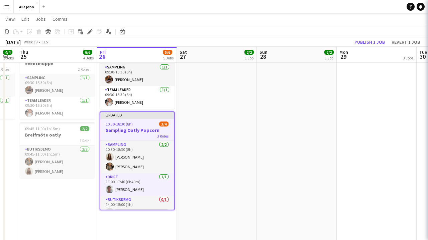
scroll to position [133, 0]
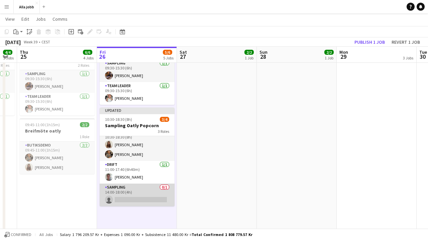
click at [139, 184] on app-card-role "Sampling 0/1 14:00-18:00 (4h) single-neutral-actions" at bounding box center [137, 195] width 75 height 23
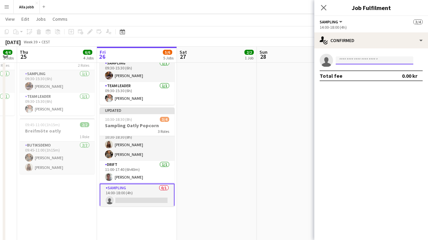
click at [360, 59] on input at bounding box center [375, 60] width 78 height 8
type input "*"
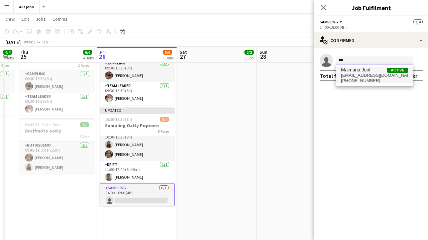
type input "***"
click at [375, 72] on span "[PERSON_NAME] Active" at bounding box center [374, 70] width 67 height 6
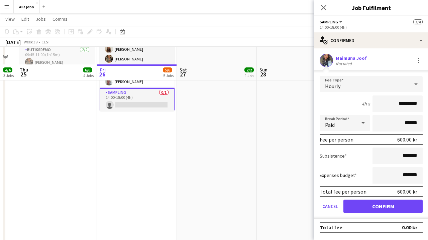
scroll to position [246, 0]
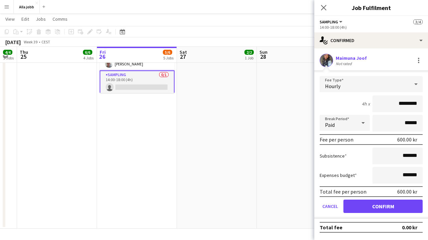
click at [379, 209] on button "Confirm" at bounding box center [382, 206] width 79 height 13
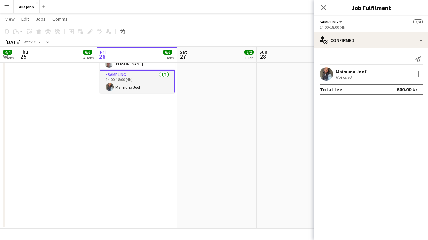
click at [299, 166] on app-date-cell "09:00-16:30 (7h30m) 2/2 GLOWiD event-turnée Olso 1 Role Event [DATE] 09:00-16:3…" at bounding box center [297, 29] width 80 height 400
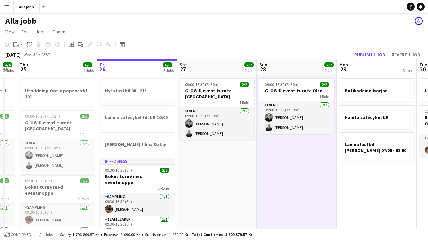
scroll to position [0, 0]
click at [377, 59] on div "[DATE] Week 39 • CEST Publish 1 job Revert 1 job" at bounding box center [214, 54] width 428 height 9
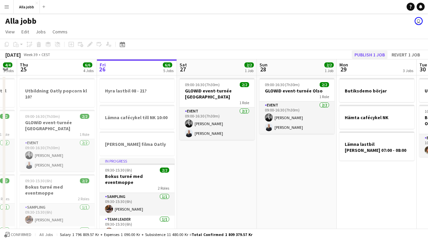
click at [377, 55] on button "Publish 1 job" at bounding box center [370, 54] width 36 height 9
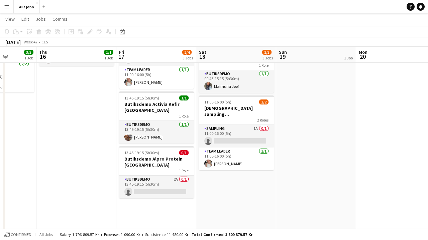
scroll to position [0, 212]
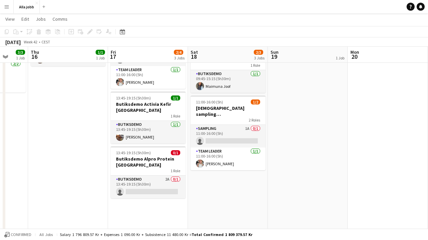
click at [11, 5] on button "Menu" at bounding box center [6, 6] width 13 height 13
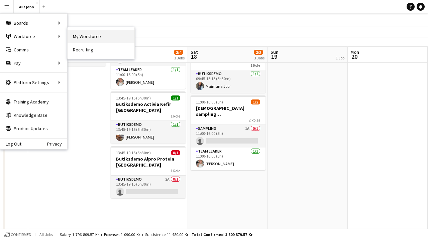
click at [85, 38] on link "My Workforce" at bounding box center [101, 36] width 67 height 13
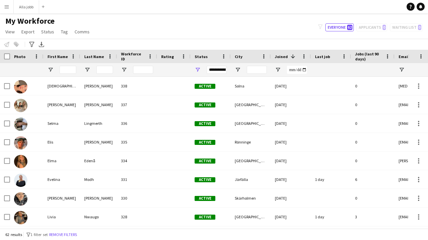
click at [6, 9] on button "Menu" at bounding box center [6, 6] width 13 height 13
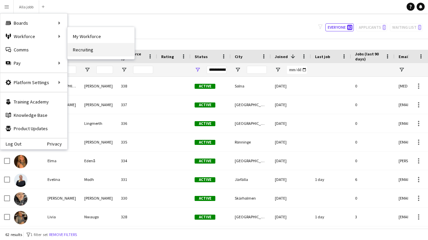
click at [84, 46] on link "Recruiting" at bounding box center [101, 49] width 67 height 13
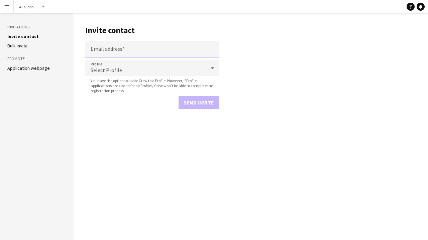
click at [127, 53] on input "Email address" at bounding box center [152, 49] width 134 height 17
paste input "**********"
type input "**********"
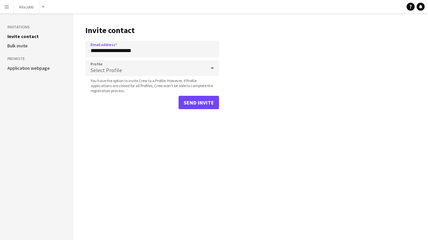
click at [129, 67] on div "Select Profile" at bounding box center [145, 68] width 120 height 16
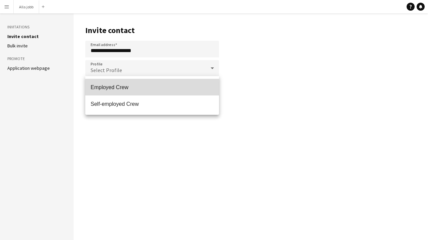
click at [123, 83] on mat-option "Employed Crew" at bounding box center [152, 87] width 134 height 17
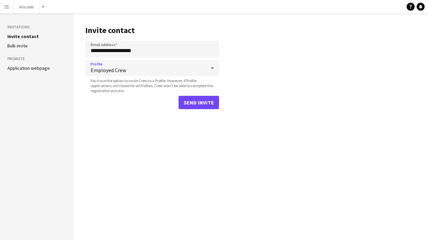
click at [199, 104] on button "Send invite" at bounding box center [198, 102] width 40 height 13
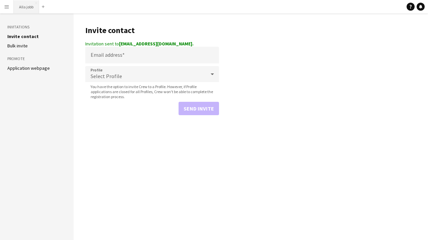
click at [36, 10] on button "Alla jobb Close" at bounding box center [26, 6] width 25 height 13
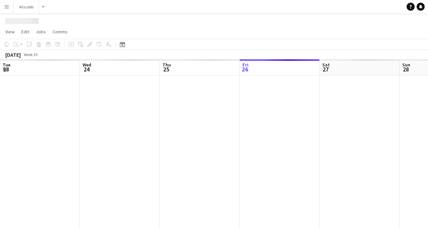
scroll to position [0, 160]
